Goal: Task Accomplishment & Management: Manage account settings

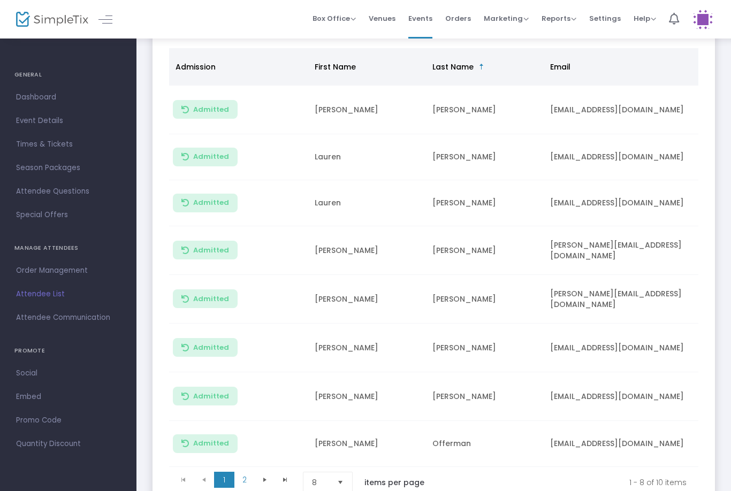
scroll to position [125, 0]
click at [317, 486] on span "8" at bounding box center [320, 483] width 17 height 11
click at [343, 415] on li "25" at bounding box center [328, 417] width 51 height 21
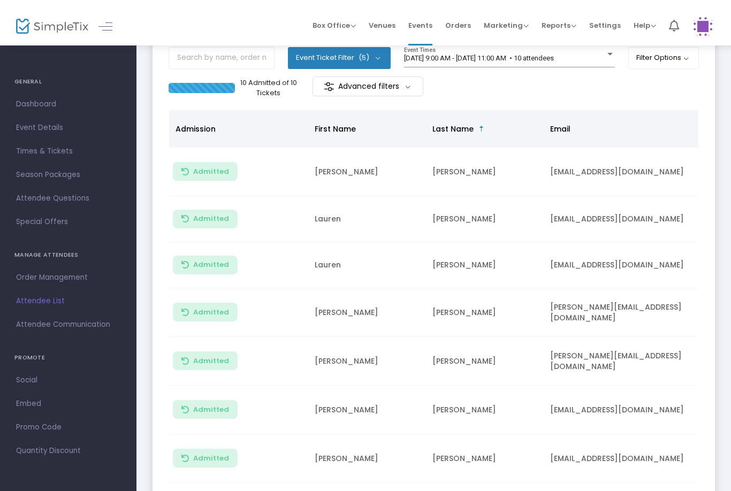
scroll to position [0, 0]
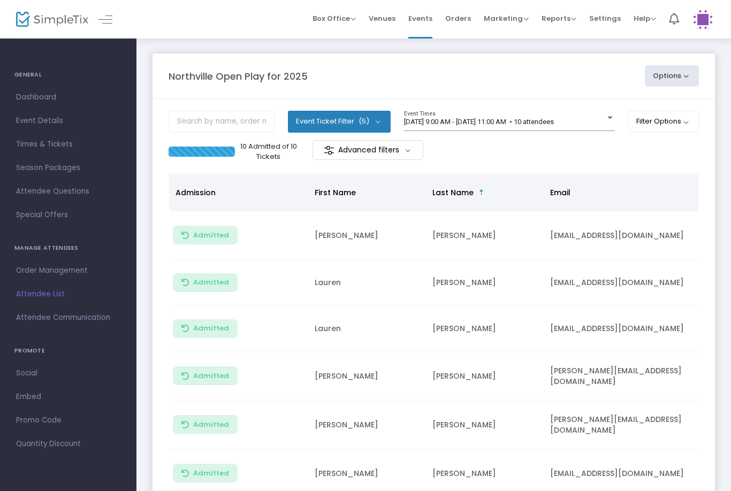
click at [656, 118] on button "Filter Options" at bounding box center [663, 121] width 71 height 21
click at [543, 157] on span "ON OFF" at bounding box center [542, 152] width 32 height 15
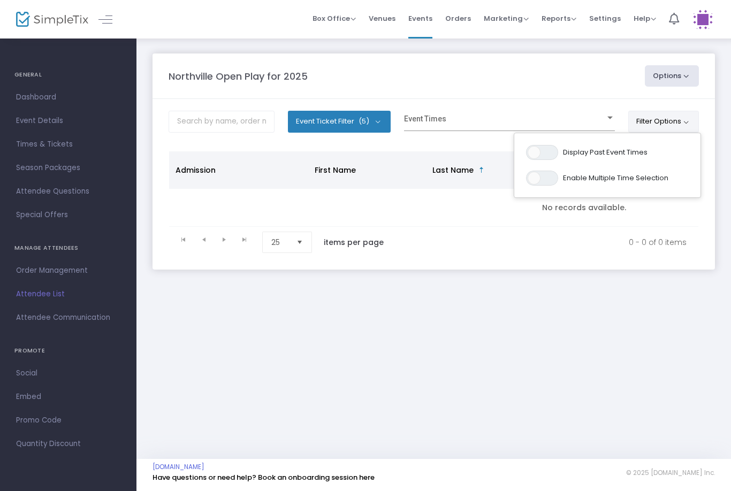
click at [493, 119] on span at bounding box center [504, 122] width 201 height 8
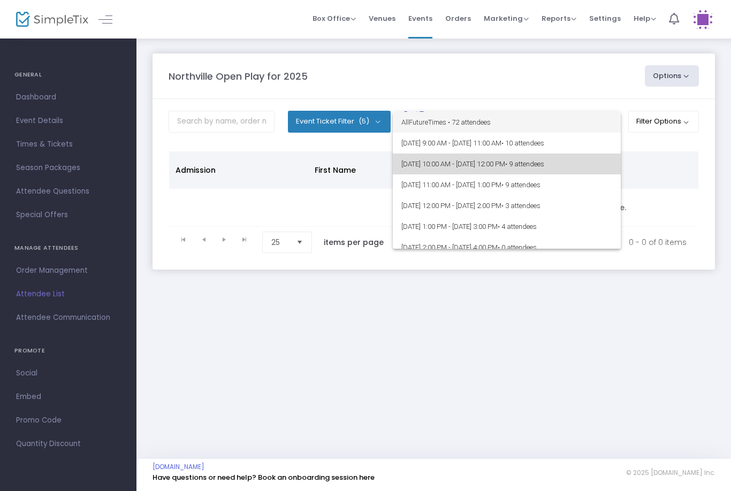
click at [485, 156] on span "[DATE] 10:00 AM - [DATE] 12:00 PM • 9 attendees" at bounding box center [506, 164] width 211 height 21
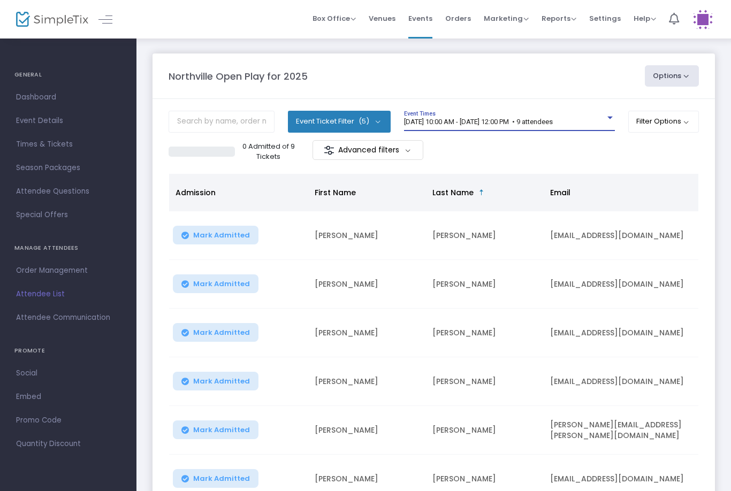
click at [553, 118] on span "[DATE] 10:00 AM - [DATE] 12:00 PM • 9 attendees" at bounding box center [478, 122] width 149 height 8
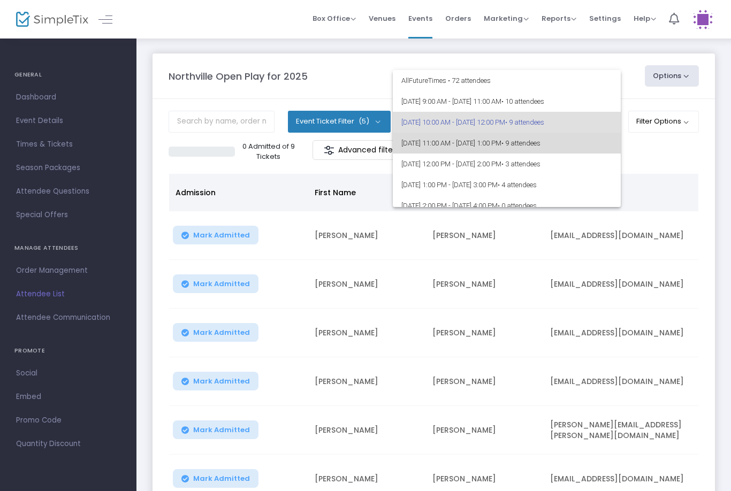
click at [503, 150] on span "8/26/2025 @ 11:00 AM - 8/26/2025 @ 1:00 PM • 9 attendees" at bounding box center [506, 143] width 211 height 21
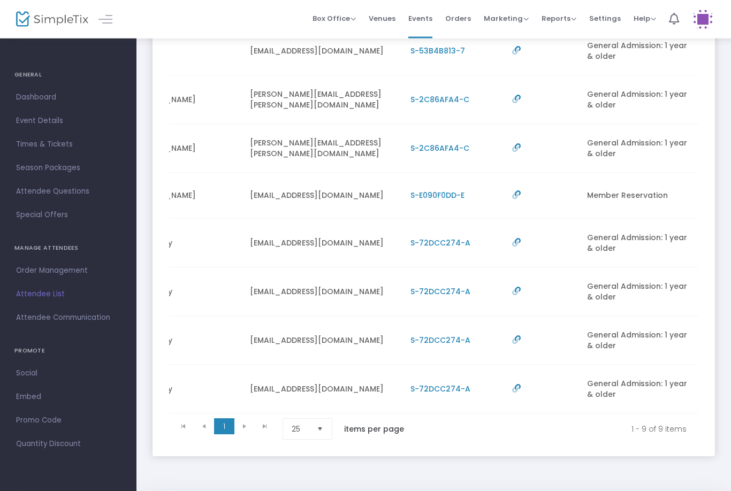
scroll to position [0, 300]
click at [445, 388] on span "S-72DCC274-A" at bounding box center [440, 389] width 60 height 11
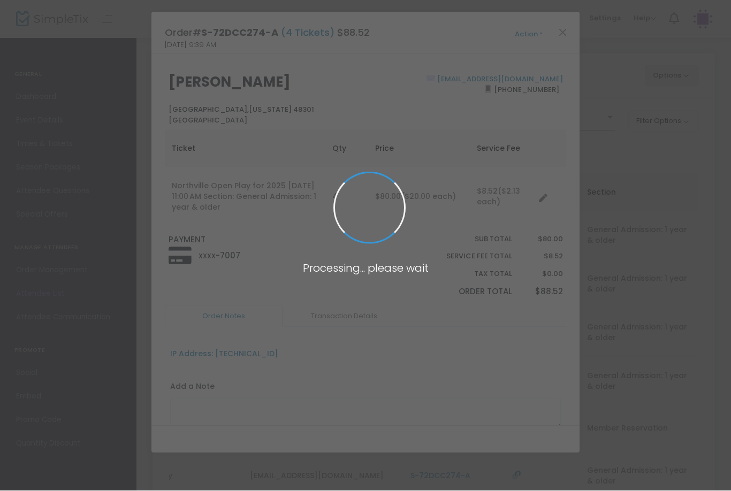
scroll to position [0, 0]
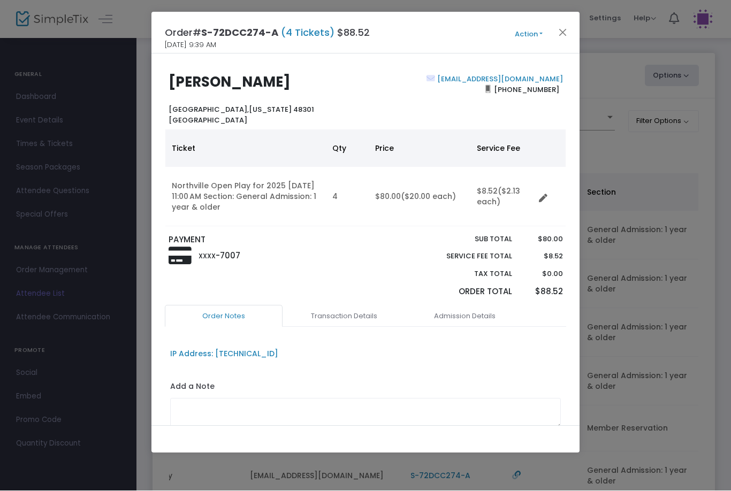
click at [562, 34] on button "Close" at bounding box center [563, 33] width 14 height 14
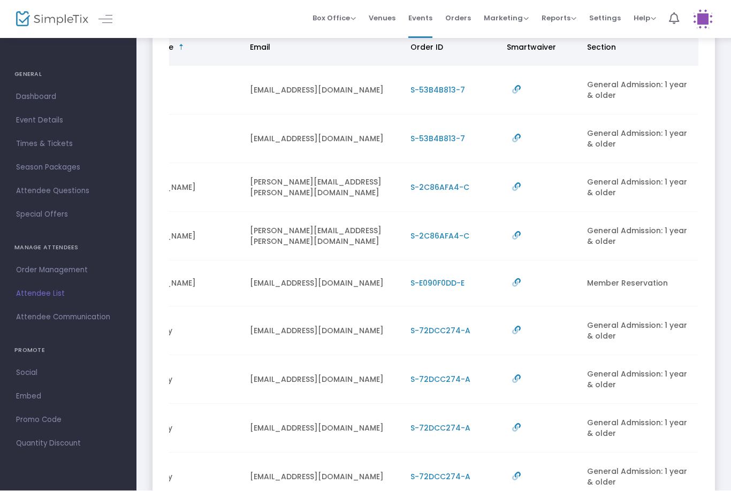
scroll to position [156, 0]
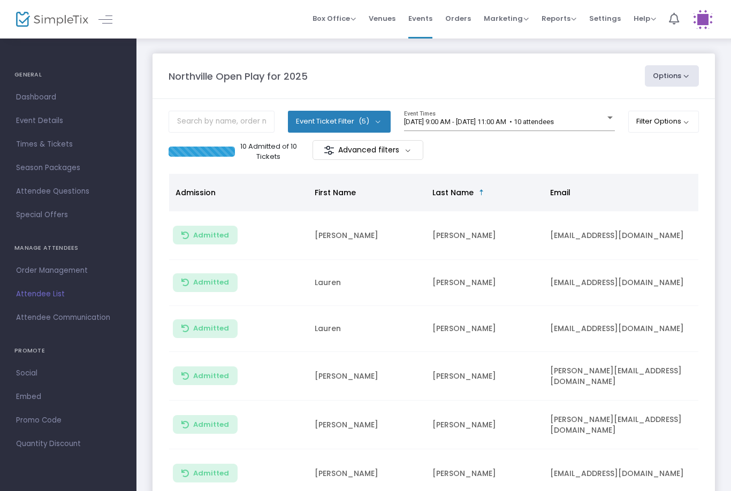
click at [683, 144] on div "10 Admitted of 10 Tickets Advanced filters" at bounding box center [434, 151] width 530 height 22
click at [683, 143] on div "10 Admitted of 10 Tickets Advanced filters" at bounding box center [434, 151] width 530 height 22
click at [661, 117] on button "Filter Options" at bounding box center [663, 121] width 71 height 21
click at [546, 154] on span at bounding box center [550, 152] width 13 height 13
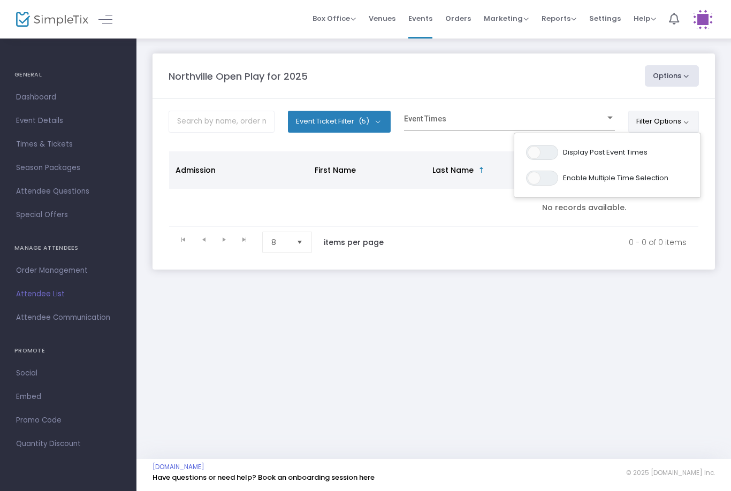
click at [549, 112] on div "Event Times" at bounding box center [509, 121] width 211 height 20
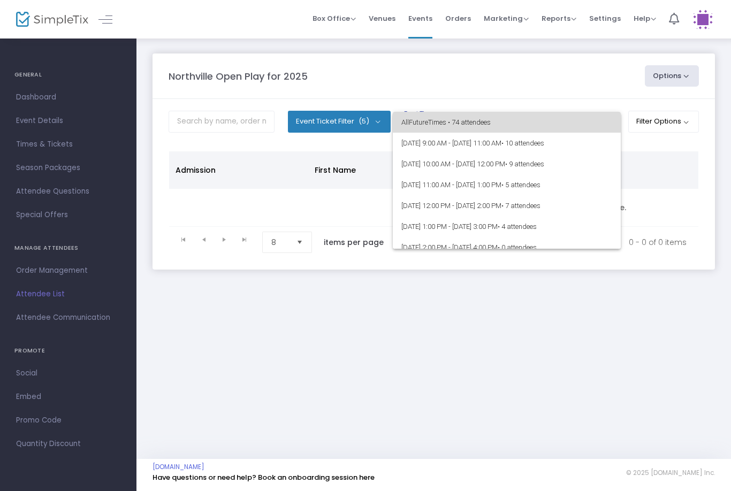
click at [511, 127] on span "All Future Times • 74 attendees" at bounding box center [506, 122] width 211 height 21
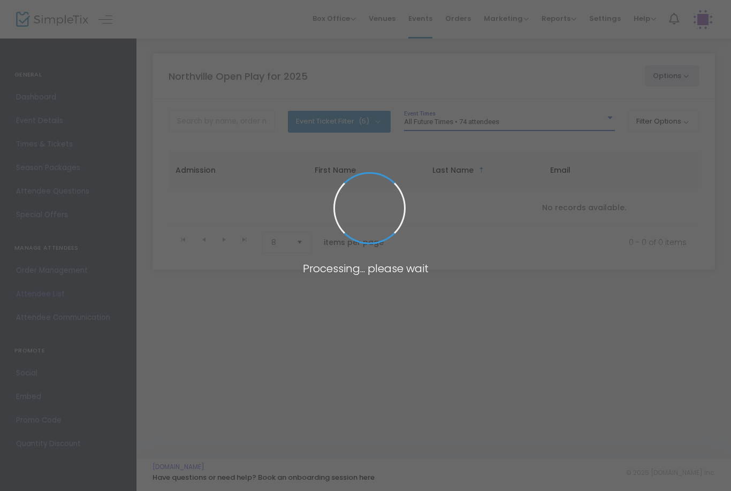
click at [505, 119] on span at bounding box center [365, 245] width 731 height 491
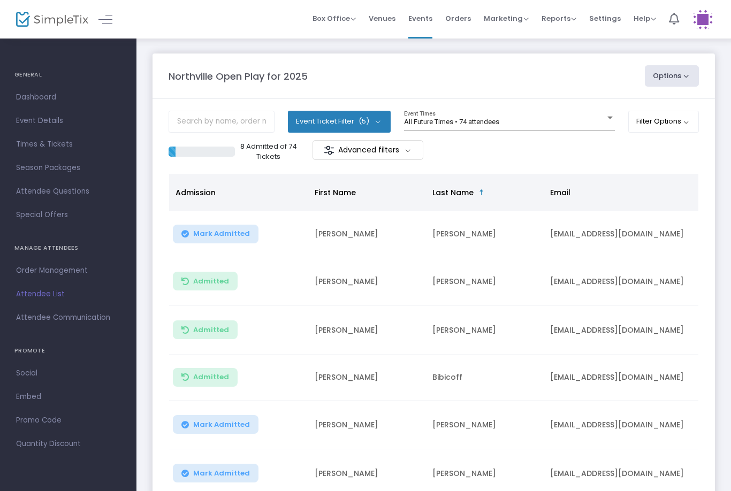
click at [559, 106] on m-panel-content "Event Ticket Filter (5) Select All General Admission: 1 year & older Additional…" at bounding box center [434, 368] width 562 height 539
click at [542, 120] on div "All Future Times • 74 attendees" at bounding box center [504, 122] width 201 height 8
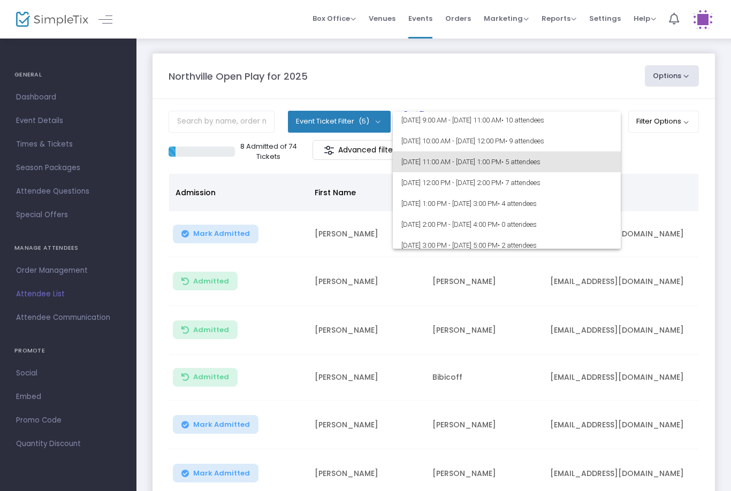
scroll to position [25, 0]
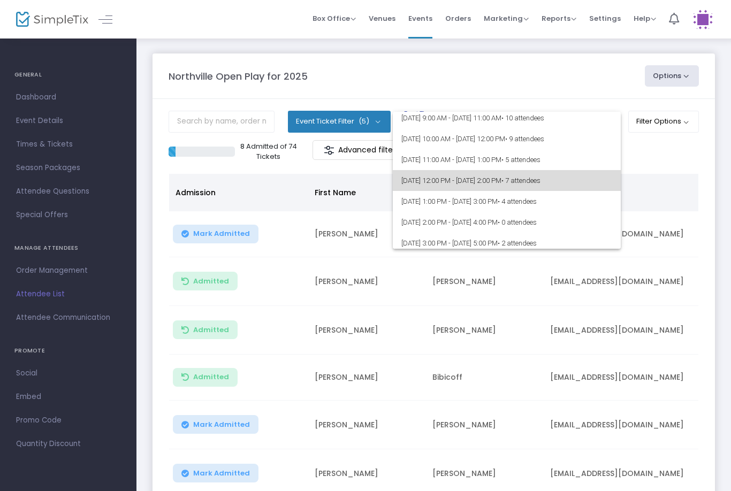
click at [462, 178] on span "8/26/2025 @ 12:00 PM - 8/26/2025 @ 2:00 PM • 7 attendees" at bounding box center [506, 180] width 211 height 21
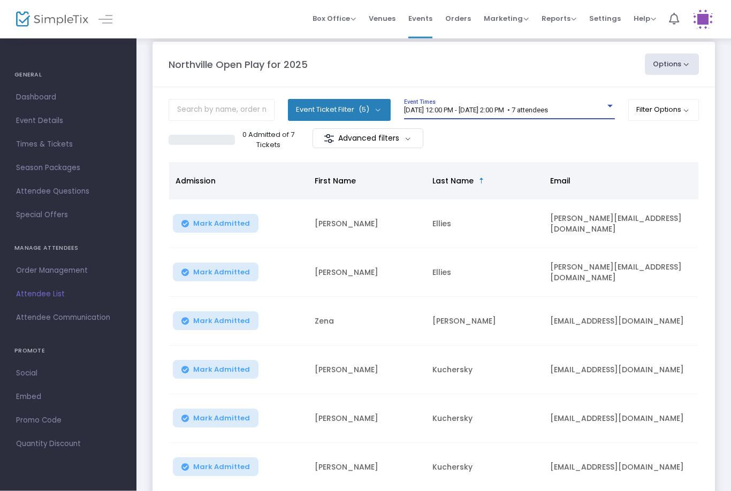
scroll to position [11, 0]
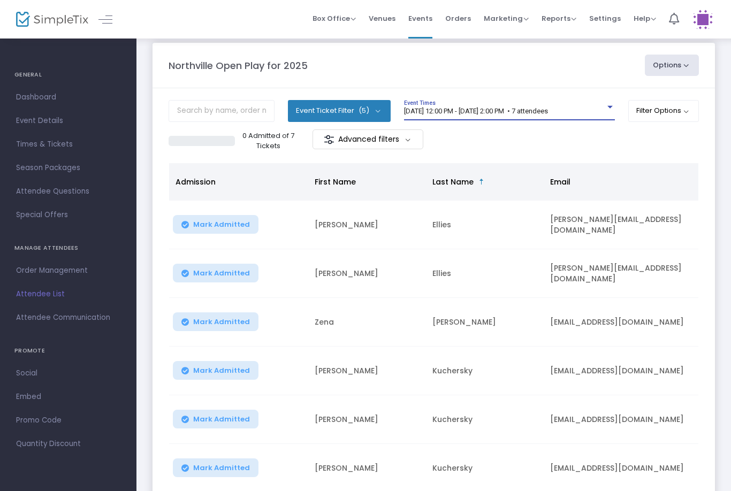
click at [597, 105] on div "8/26/2025 @ 12:00 PM - 8/26/2025 @ 2:00 PM • 7 attendees Event Times" at bounding box center [509, 110] width 211 height 20
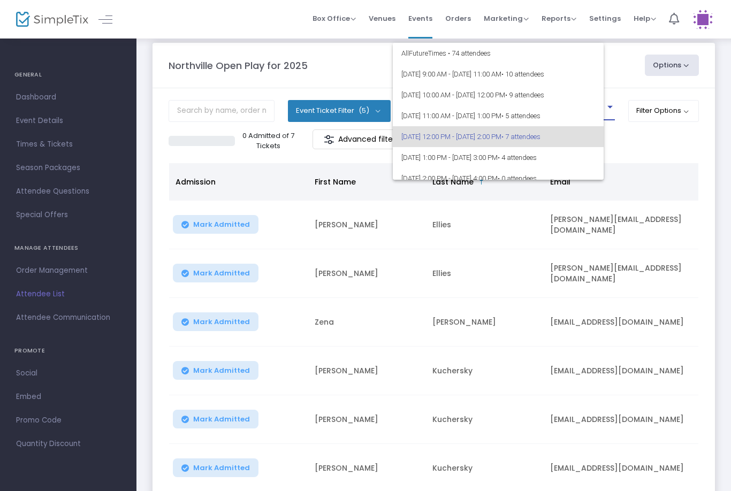
scroll to position [25, 0]
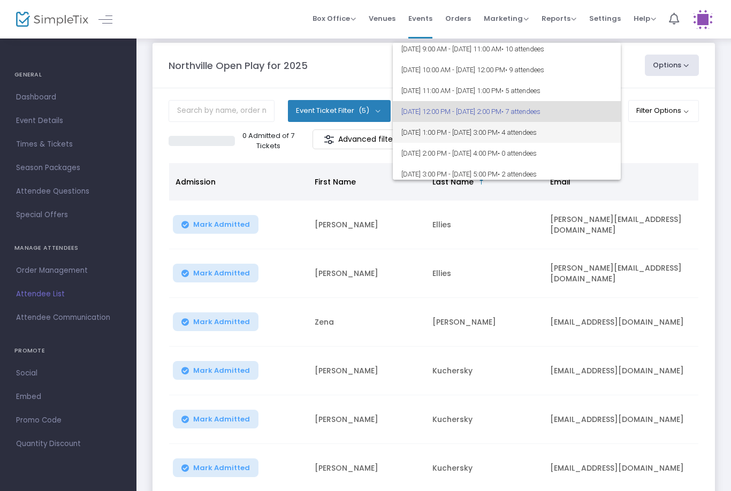
click at [582, 138] on span "8/26/2025 @ 1:00 PM - 8/26/2025 @ 3:00 PM • 4 attendees" at bounding box center [506, 132] width 211 height 21
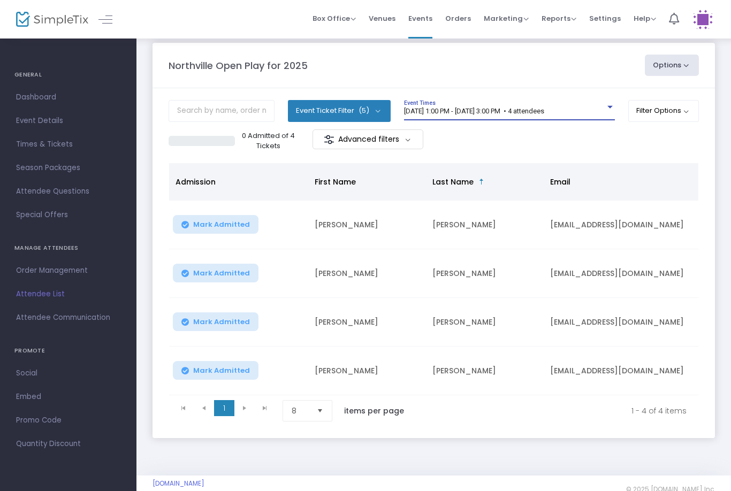
scroll to position [27, 0]
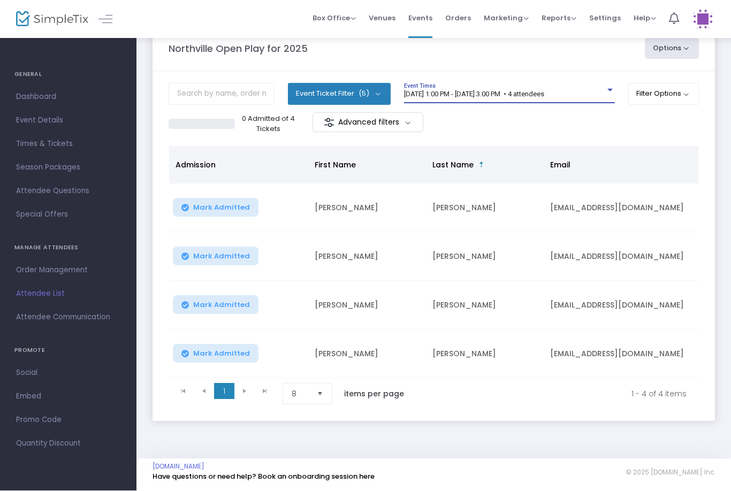
click at [544, 97] on span "8/26/2025 @ 1:00 PM - 8/26/2025 @ 3:00 PM • 4 attendees" at bounding box center [474, 94] width 140 height 8
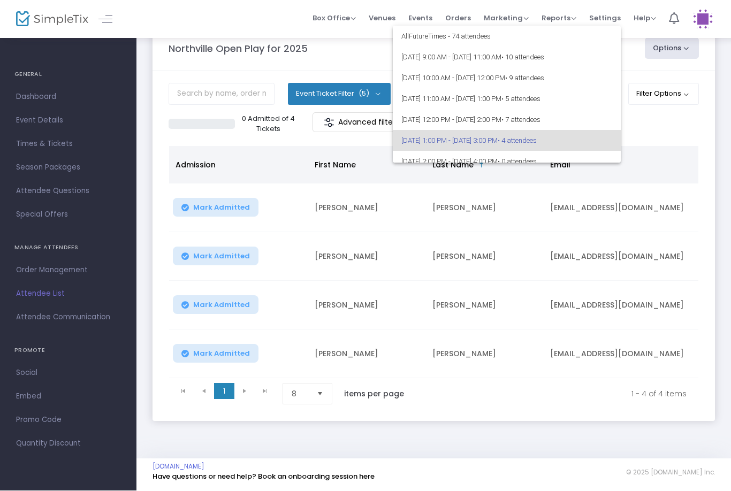
scroll to position [0, 0]
click at [571, 82] on span "[DATE] 10:00 AM - [DATE] 12:00 PM • 9 attendees" at bounding box center [506, 78] width 211 height 21
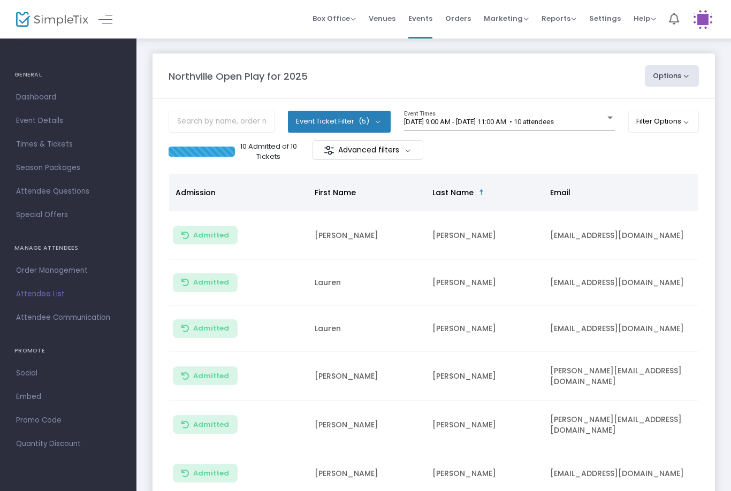
click at [528, 108] on m-panel-content "Event Ticket Filter (5) Select All General Admission: 1 year & older Additional…" at bounding box center [434, 367] width 562 height 537
click at [660, 126] on button "Filter Options" at bounding box center [663, 121] width 71 height 21
click at [550, 155] on span at bounding box center [550, 152] width 13 height 13
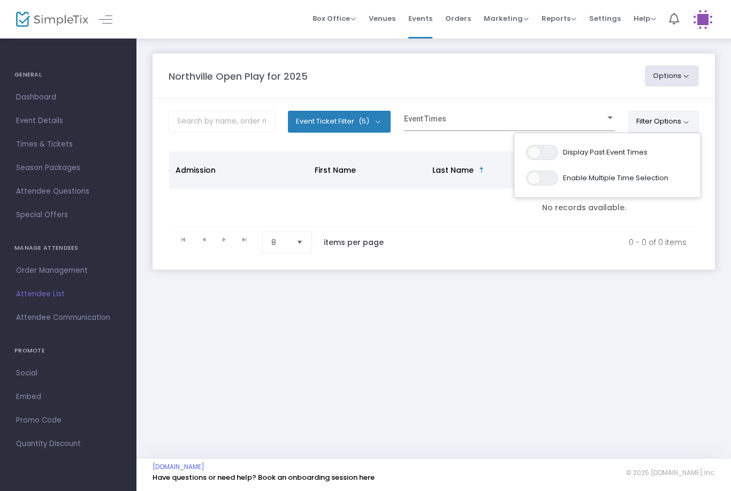
click at [509, 112] on div "Event Times" at bounding box center [509, 121] width 211 height 20
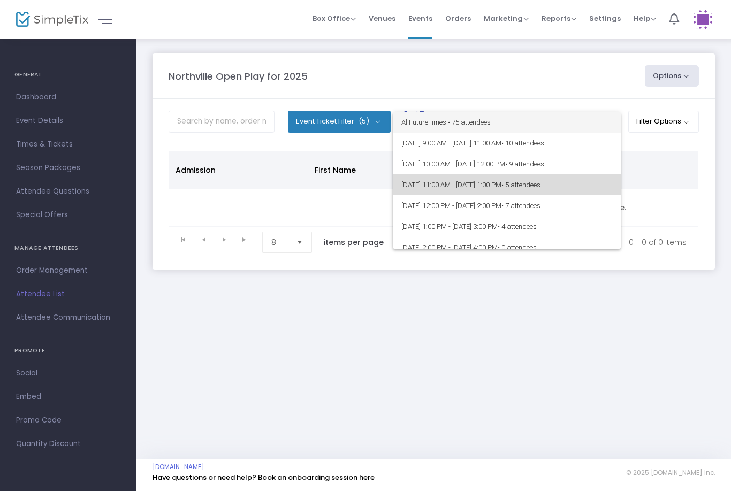
click at [565, 176] on span "[DATE] 11:00 AM - [DATE] 1:00 PM • 5 attendees" at bounding box center [506, 184] width 211 height 21
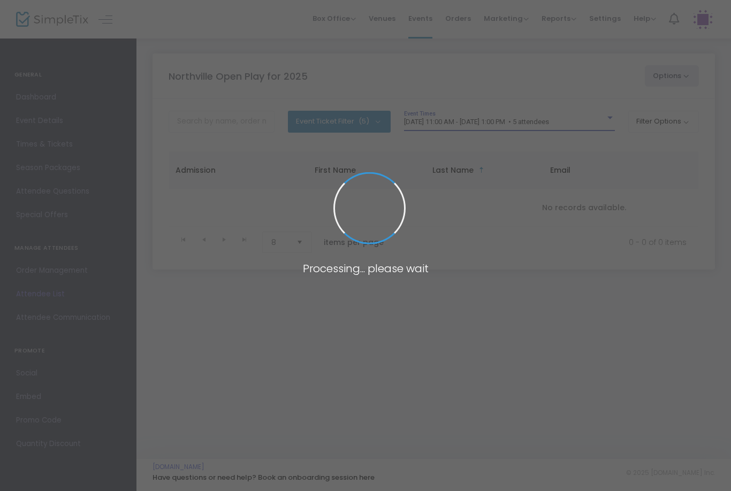
click at [581, 118] on span at bounding box center [365, 245] width 731 height 491
click at [578, 126] on span at bounding box center [365, 245] width 731 height 491
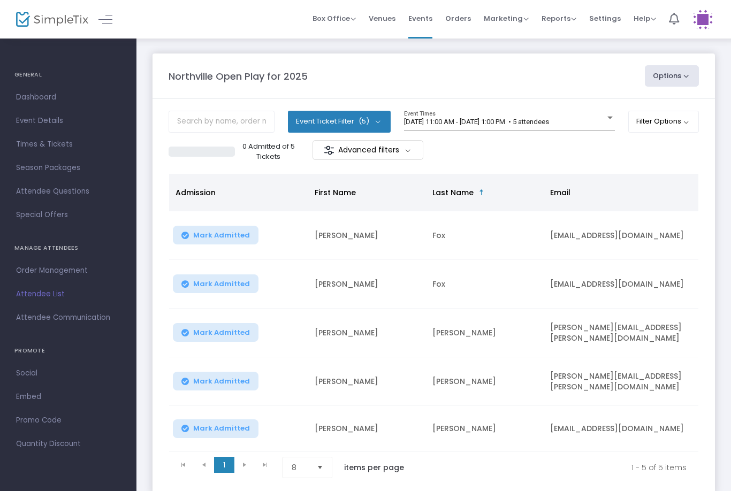
click at [549, 124] on span "[DATE] 11:00 AM - [DATE] 1:00 PM • 5 attendees" at bounding box center [476, 122] width 145 height 8
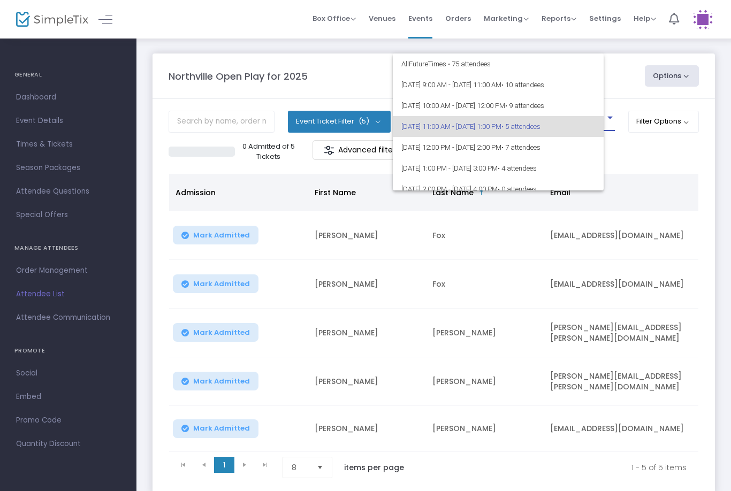
scroll to position [4, 0]
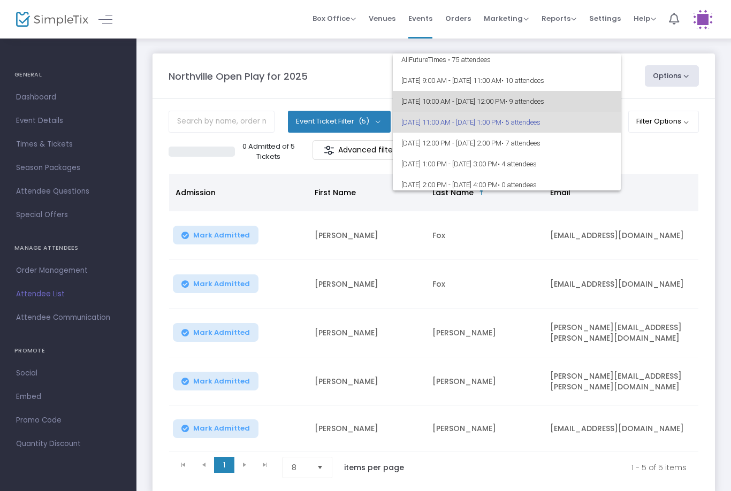
click at [542, 104] on span "[DATE] 10:00 AM - [DATE] 12:00 PM • 9 attendees" at bounding box center [506, 101] width 211 height 21
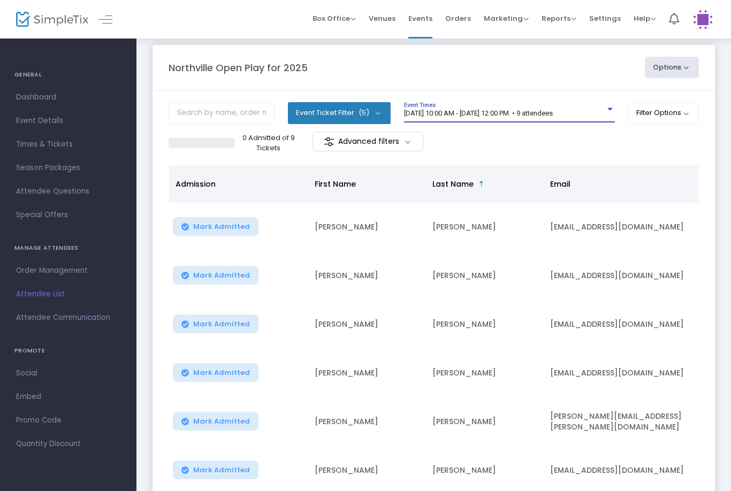
scroll to position [0, 0]
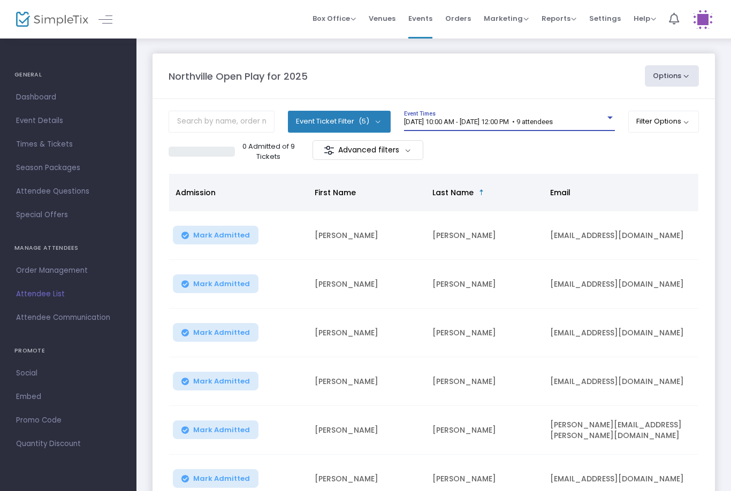
click at [553, 122] on span "[DATE] 10:00 AM - [DATE] 12:00 PM • 9 attendees" at bounding box center [478, 122] width 149 height 8
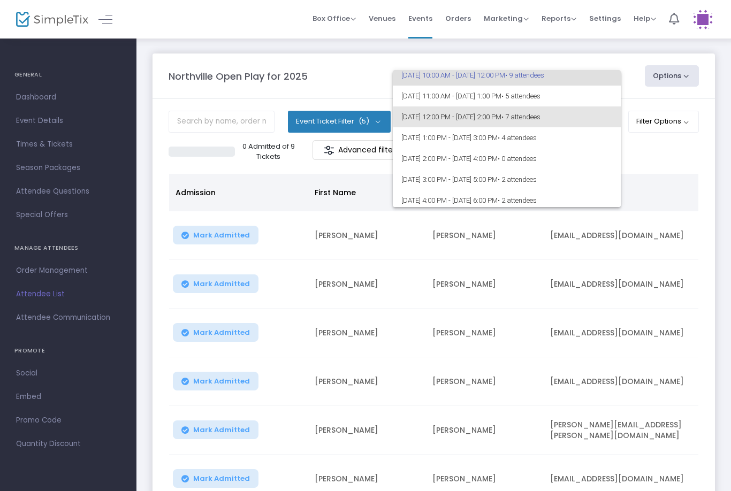
scroll to position [70, 0]
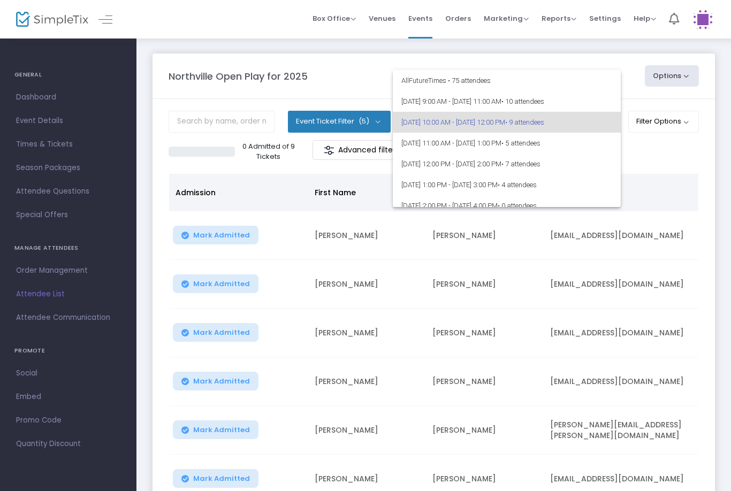
click at [543, 300] on div at bounding box center [365, 245] width 731 height 491
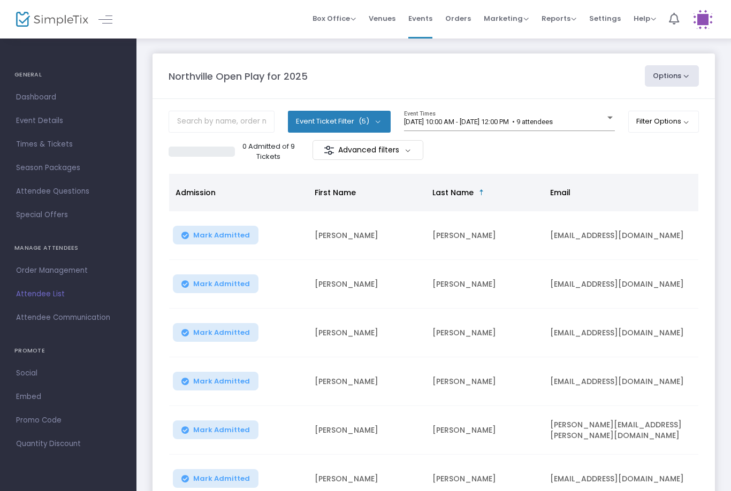
scroll to position [-1, 0]
